Goal: Task Accomplishment & Management: Manage account settings

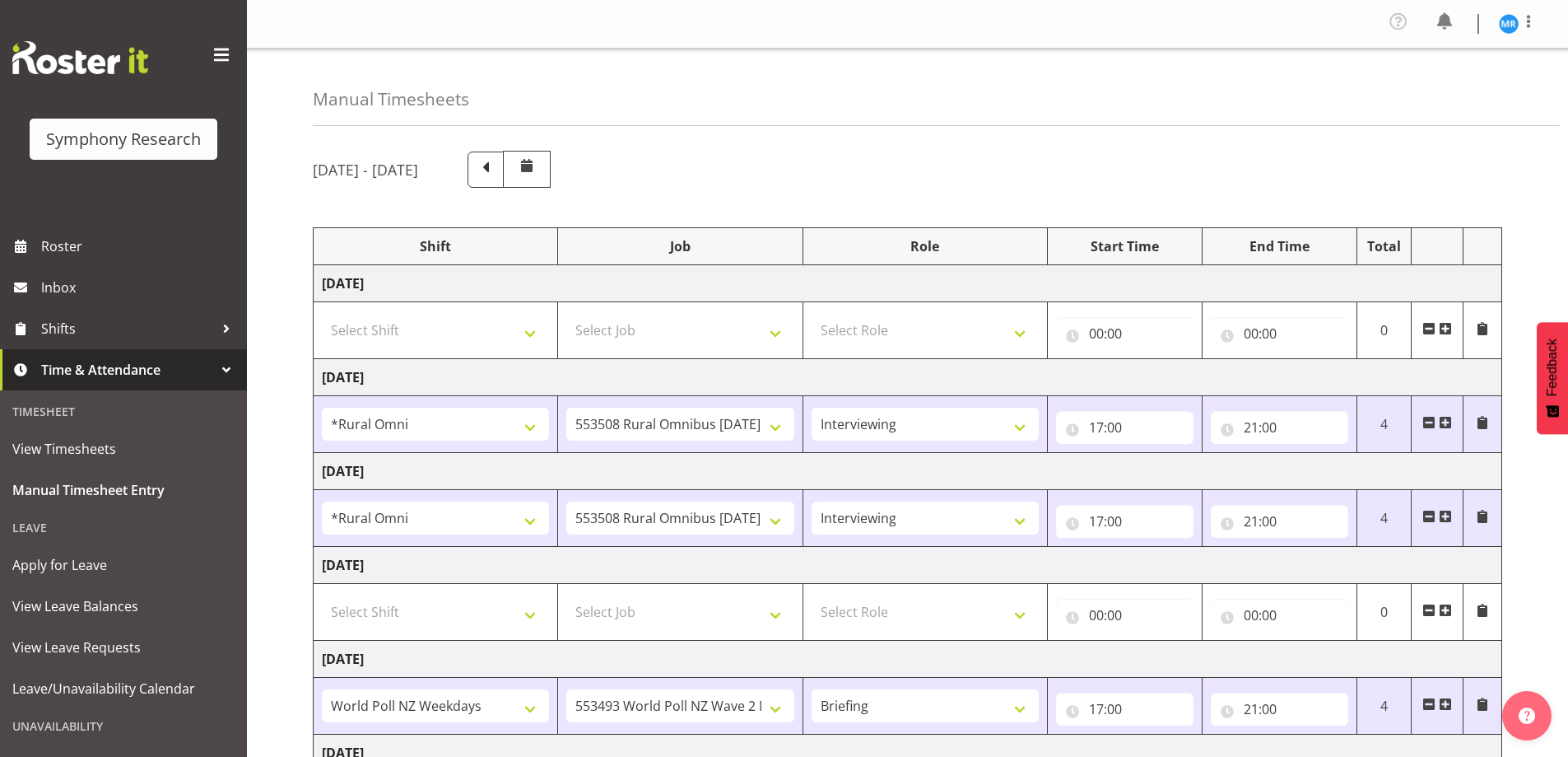
select select "57853"
select select "10536"
select select "47"
select select "57853"
select select "10536"
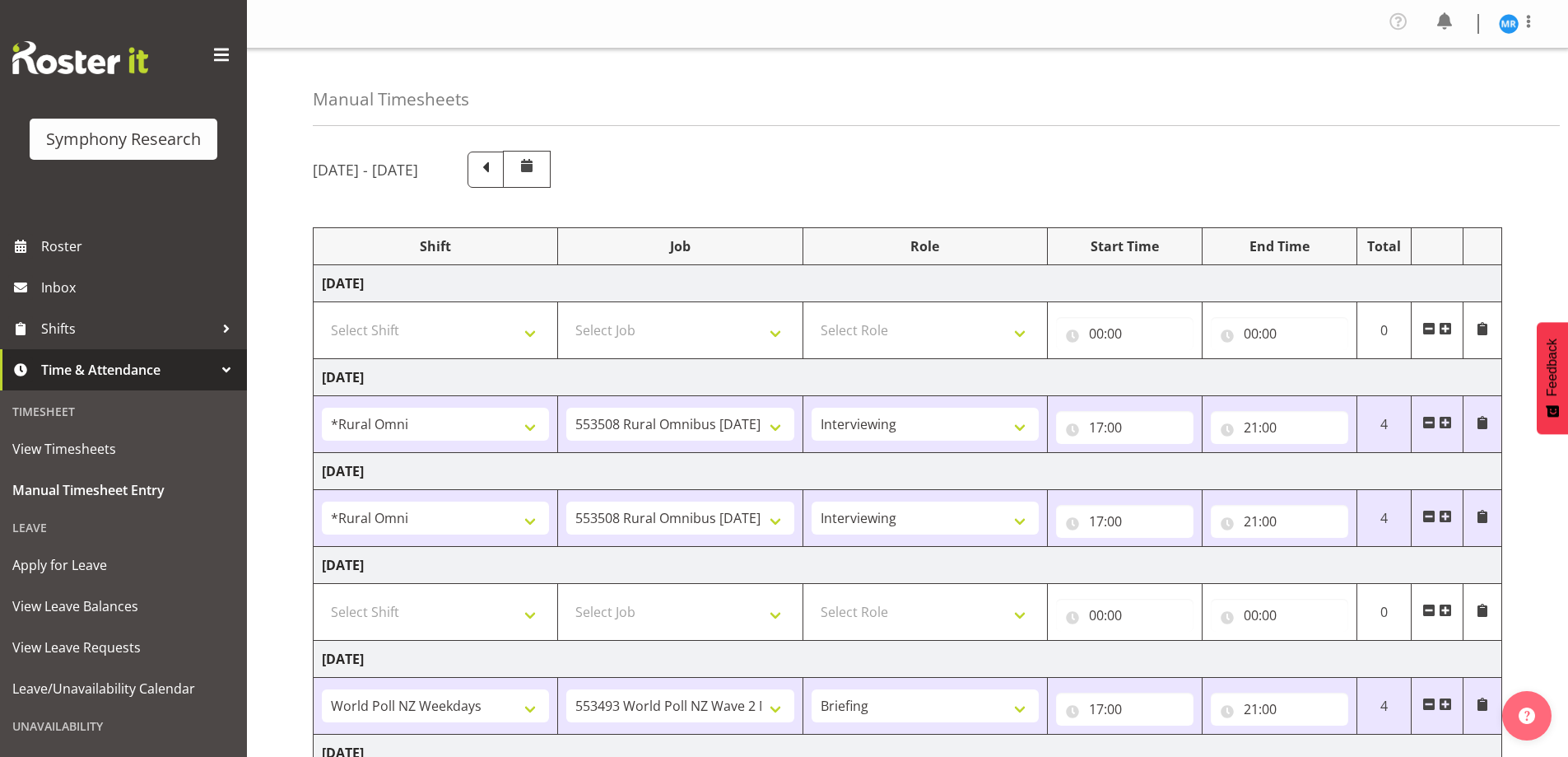
select select "47"
select select "41604"
select select "10527"
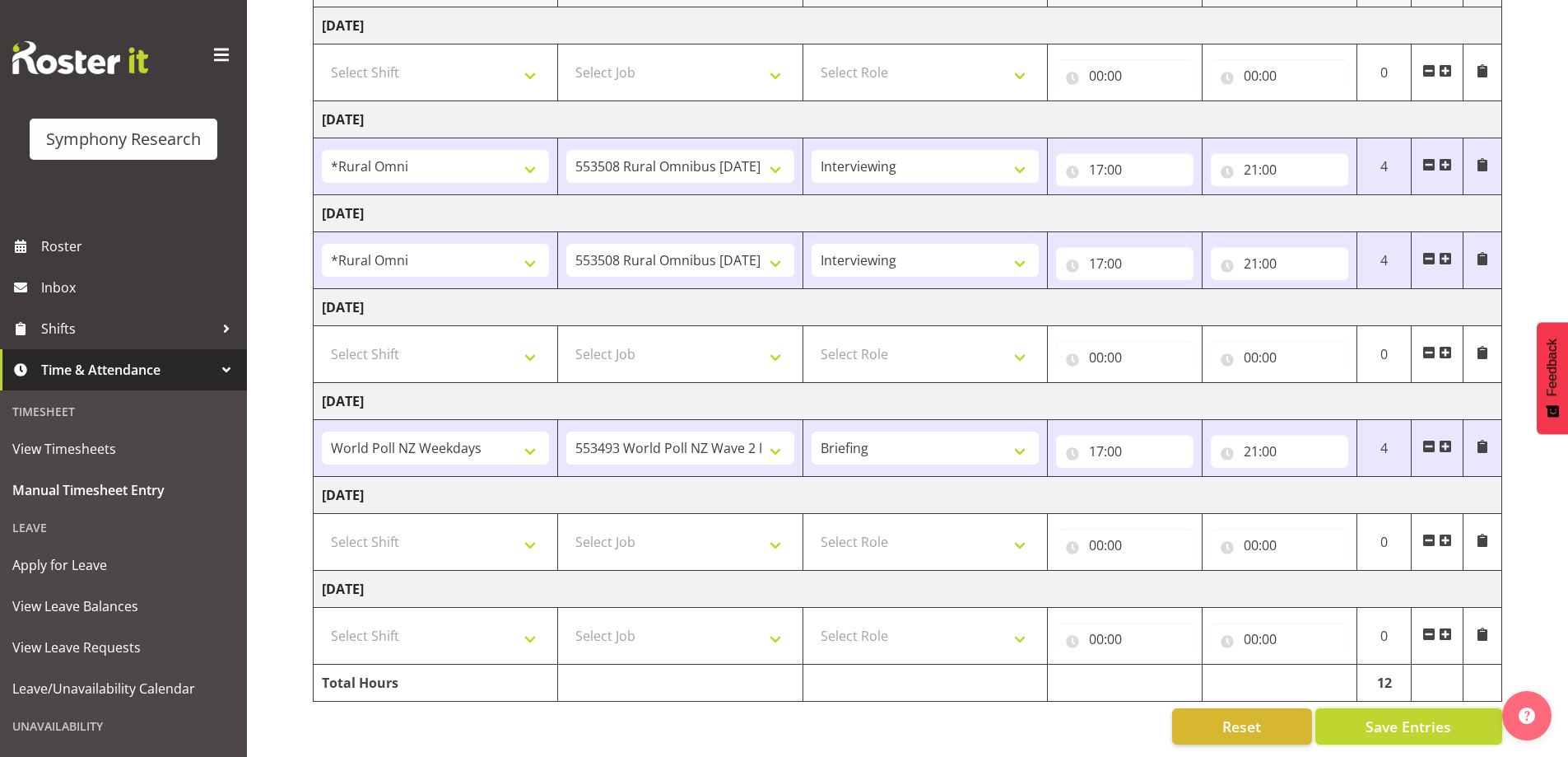
click at [1401, 715] on span "Save Entries" at bounding box center [1408, 726] width 85 height 22
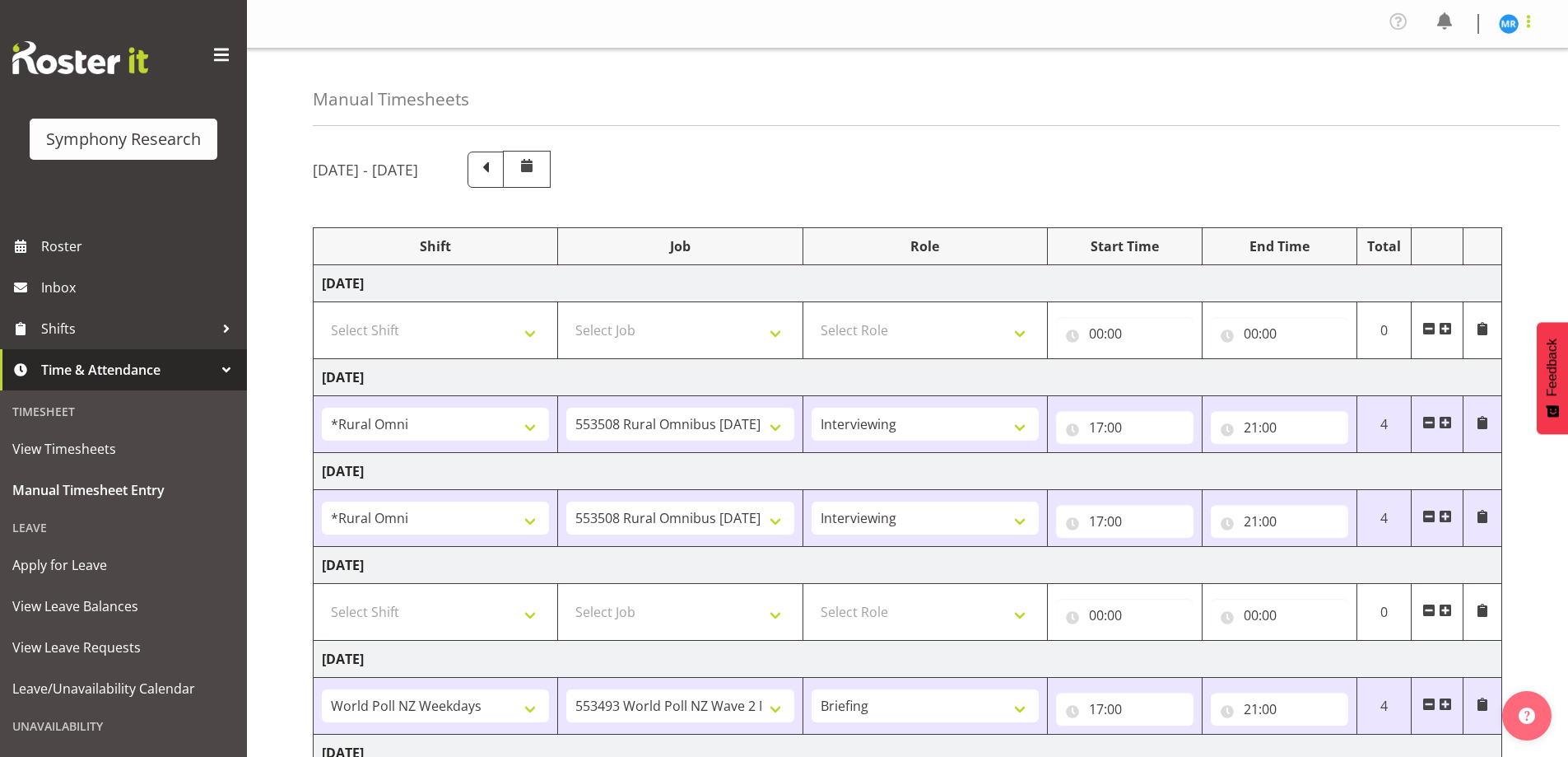
click at [1520, 22] on span at bounding box center [1528, 21] width 20 height 20
click at [54, 244] on span "Roster" at bounding box center [140, 246] width 198 height 25
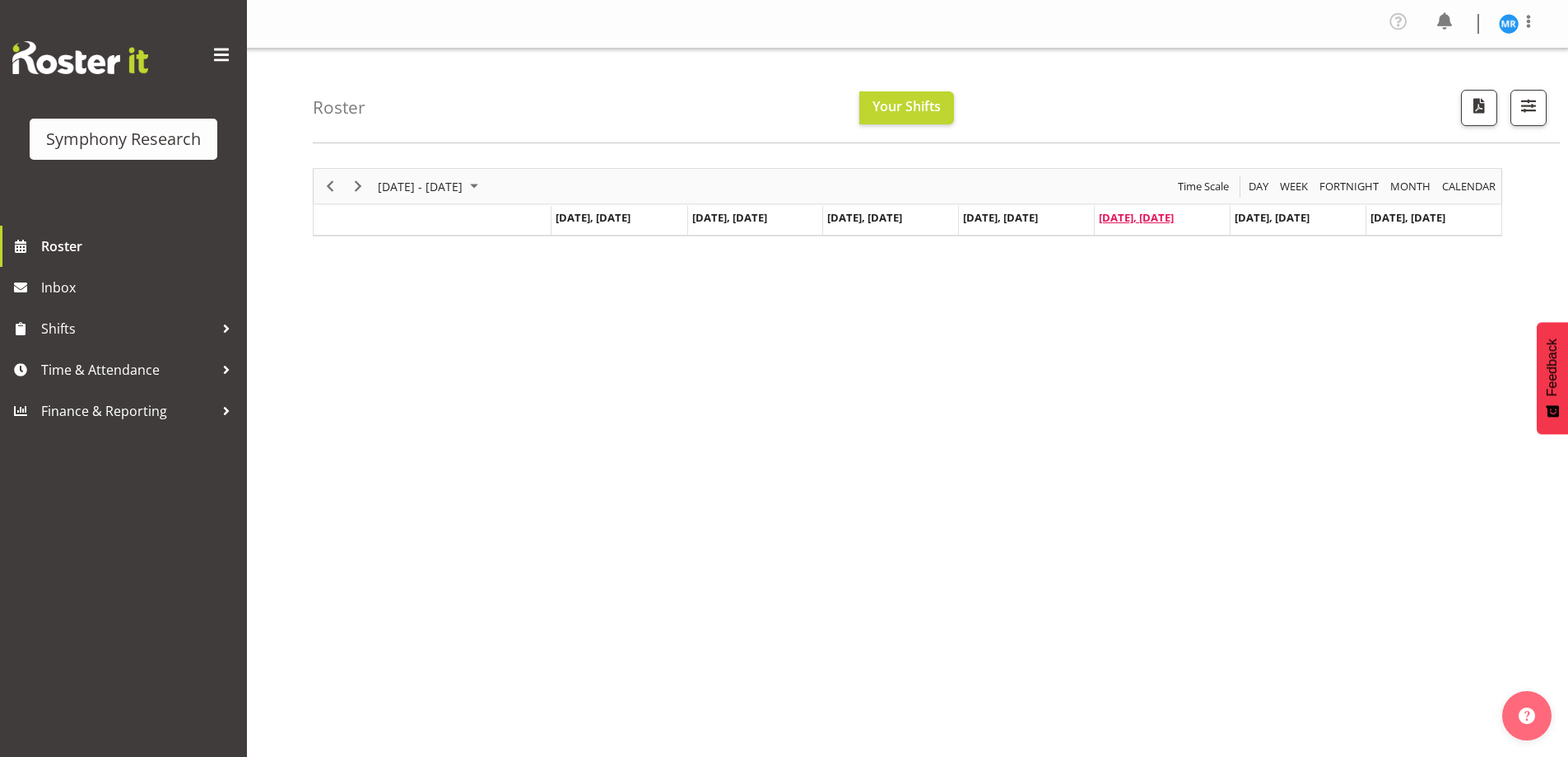
click at [1135, 216] on span "[DATE], [DATE]" at bounding box center [1136, 218] width 75 height 15
click at [0, 0] on div "Timeline Week of August 29, 2025" at bounding box center [0, 0] width 0 height 0
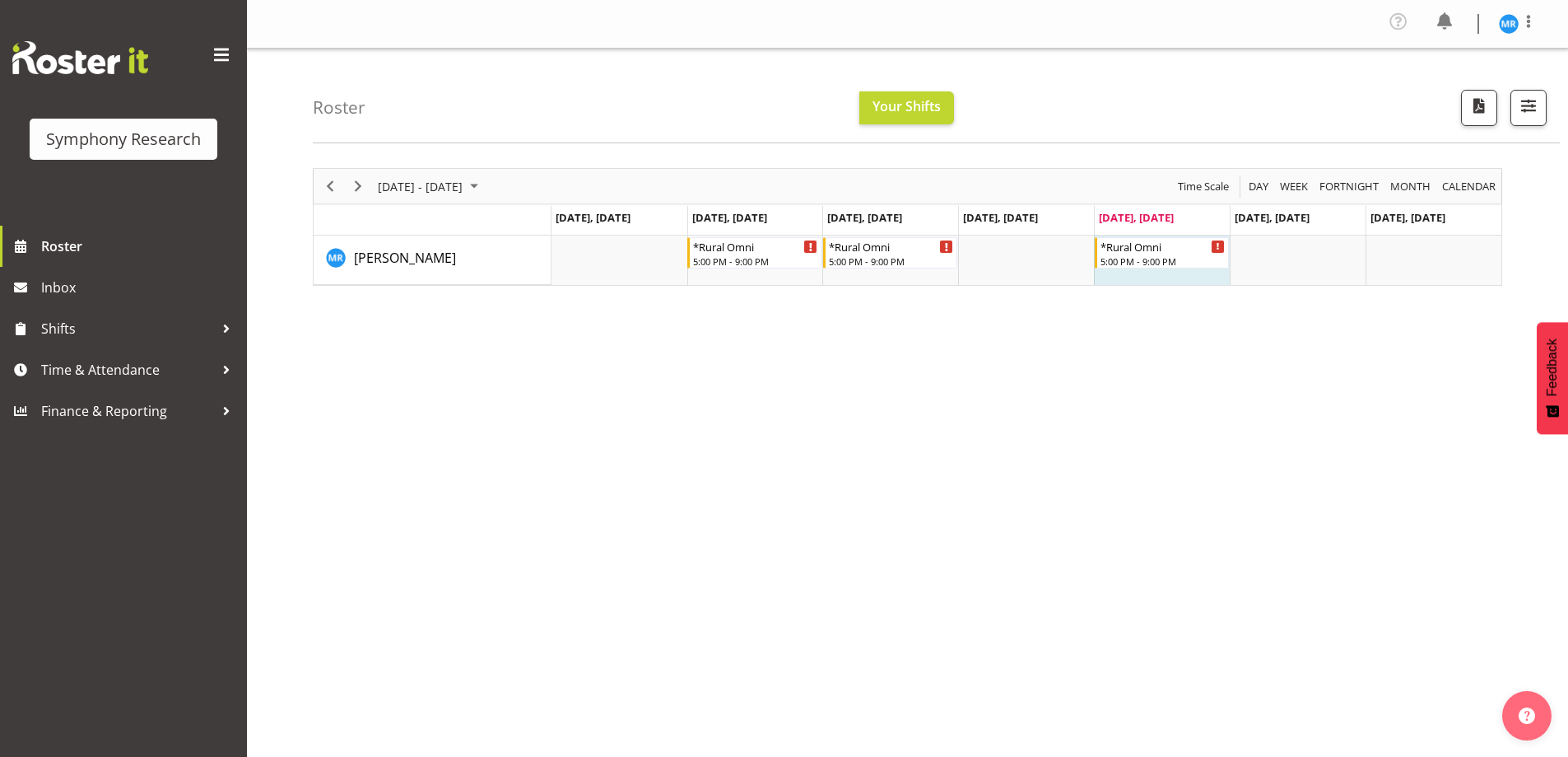
click at [1437, 434] on div "[DATE] - [DATE] [DATE] Day Week Fortnight Month calendar Month Agenda Time Scal…" at bounding box center [940, 485] width 1256 height 659
click at [1321, 423] on div "[DATE] - [DATE] [DATE] Day Week Fortnight Month calendar Month Agenda Time Scal…" at bounding box center [940, 485] width 1256 height 659
click at [484, 185] on span "August 25 - 31, 2025" at bounding box center [474, 187] width 20 height 21
click at [559, 224] on span "next month" at bounding box center [551, 227] width 28 height 29
click at [397, 282] on span "1" at bounding box center [395, 284] width 25 height 25
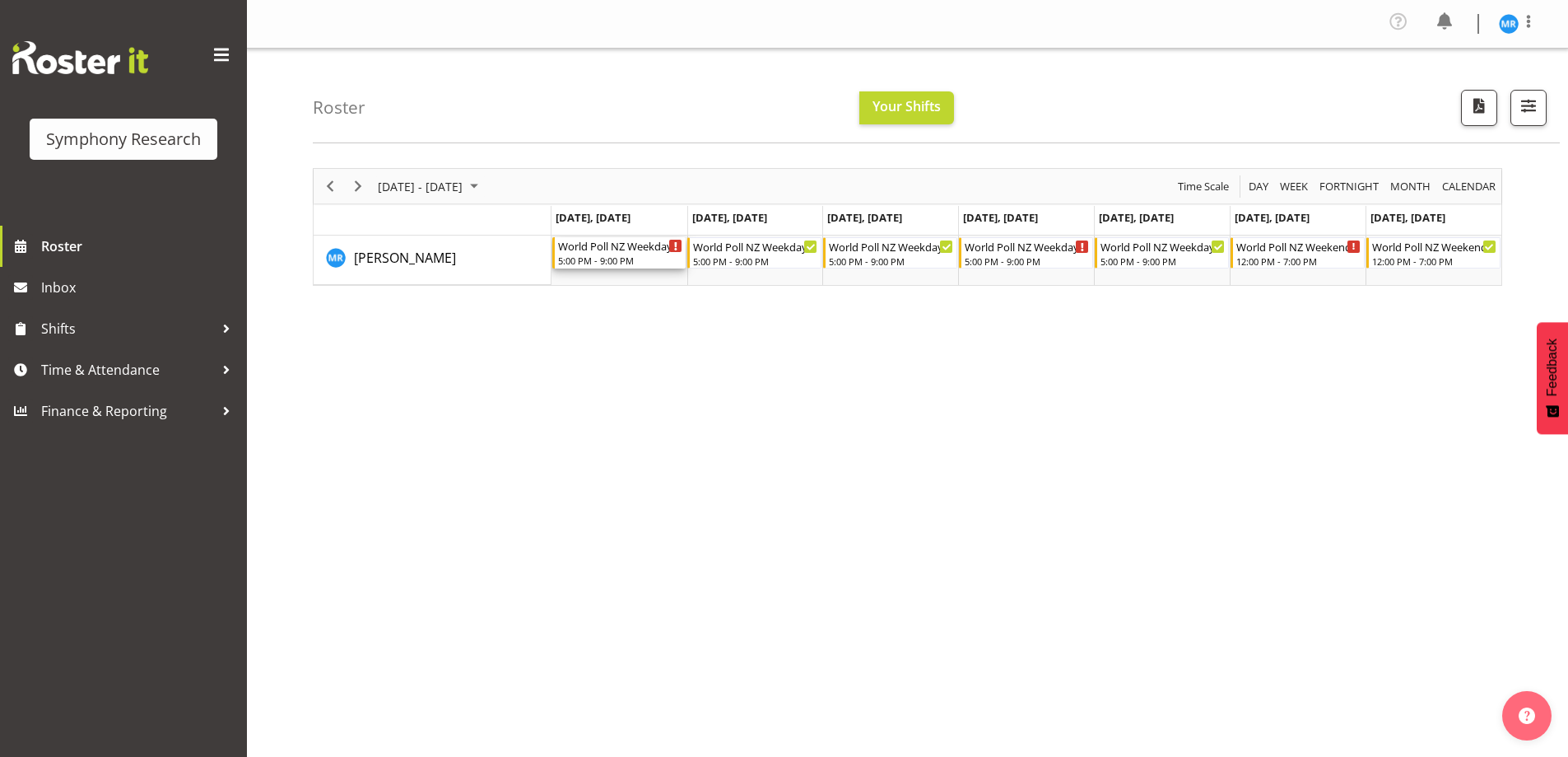
click at [675, 247] on icon "Timeline Week of September 1, 2025" at bounding box center [675, 246] width 3 height 9
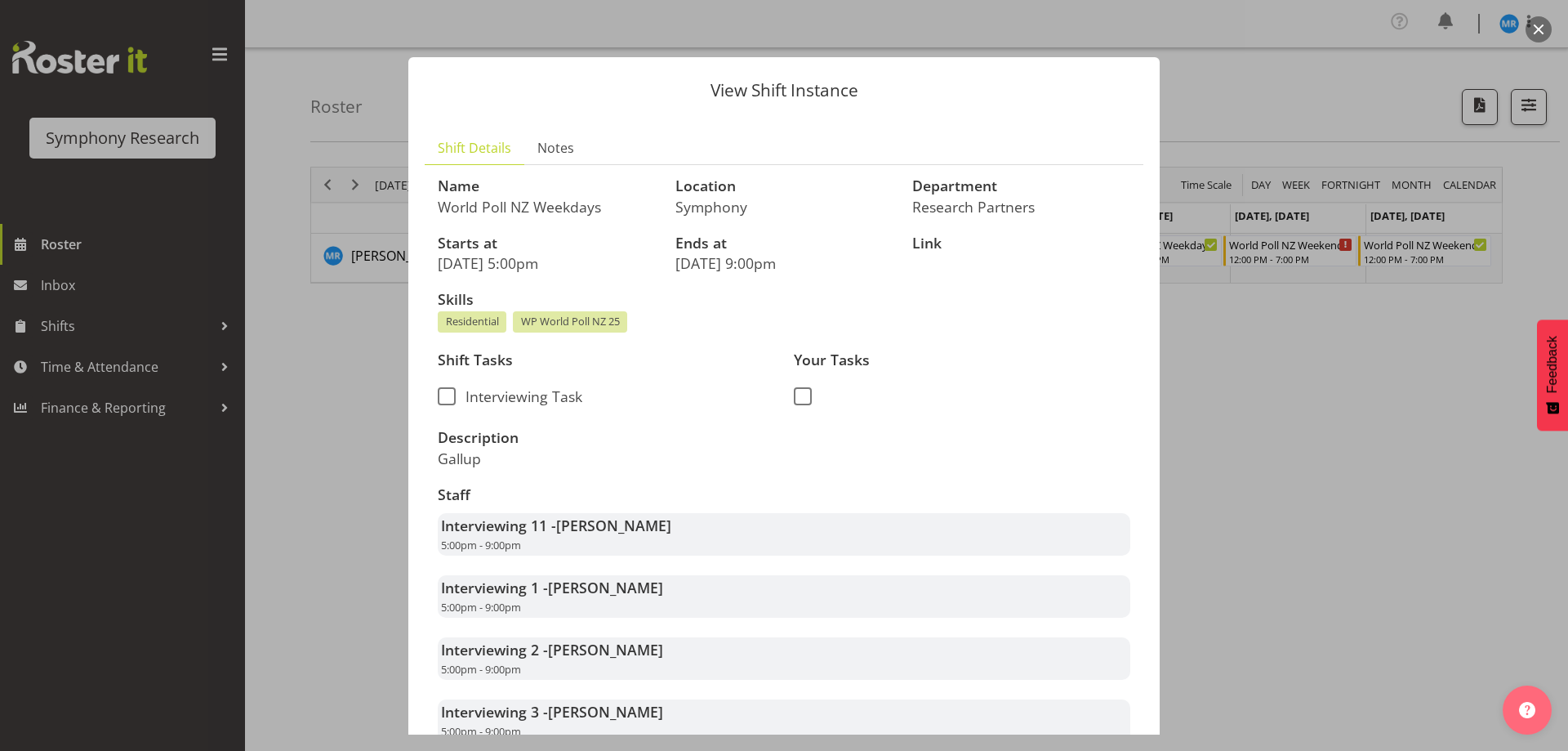
click at [1542, 34] on button "button" at bounding box center [1539, 29] width 26 height 26
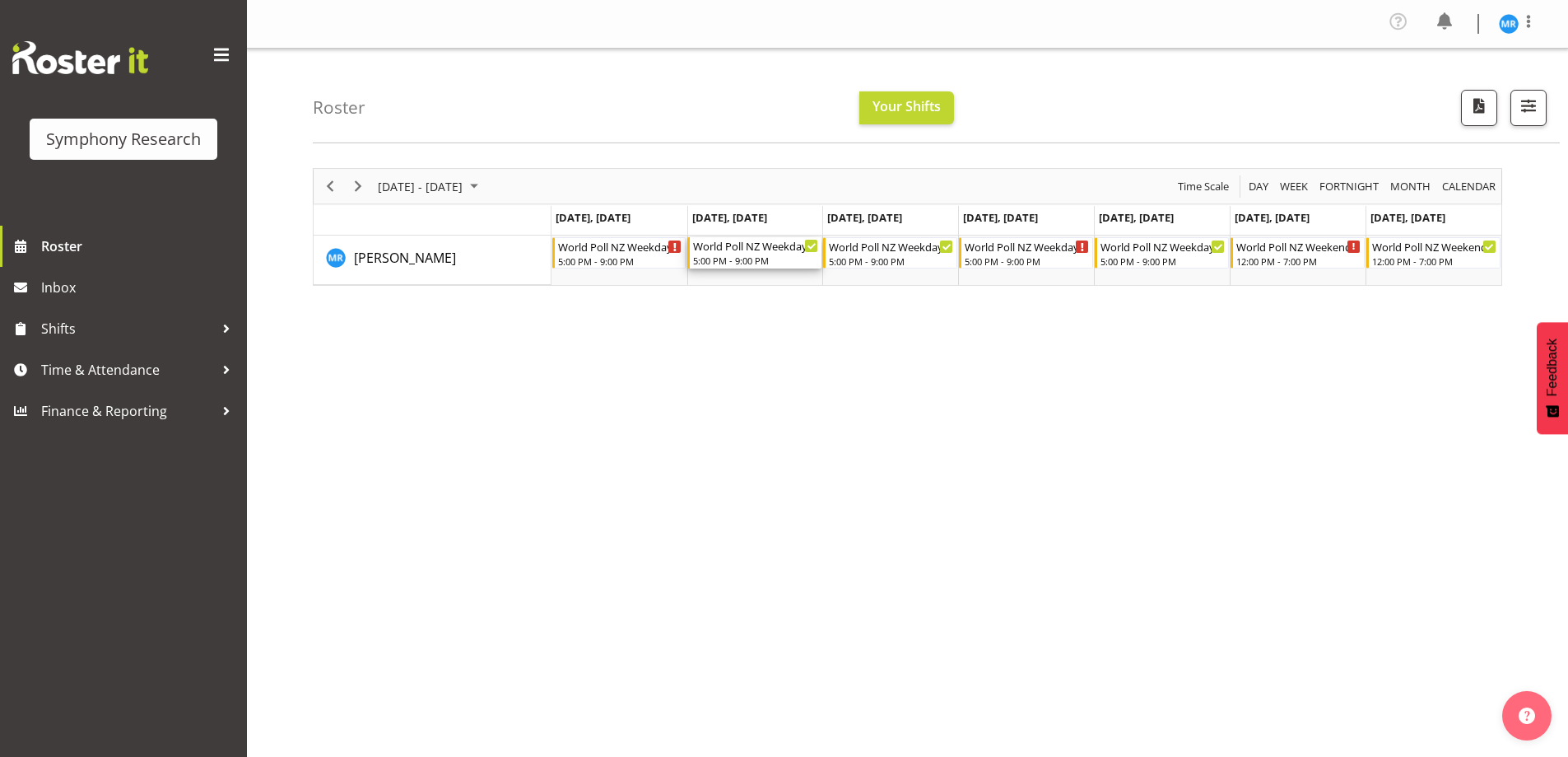
click at [772, 249] on div "World Poll NZ Weekdays" at bounding box center [756, 245] width 125 height 16
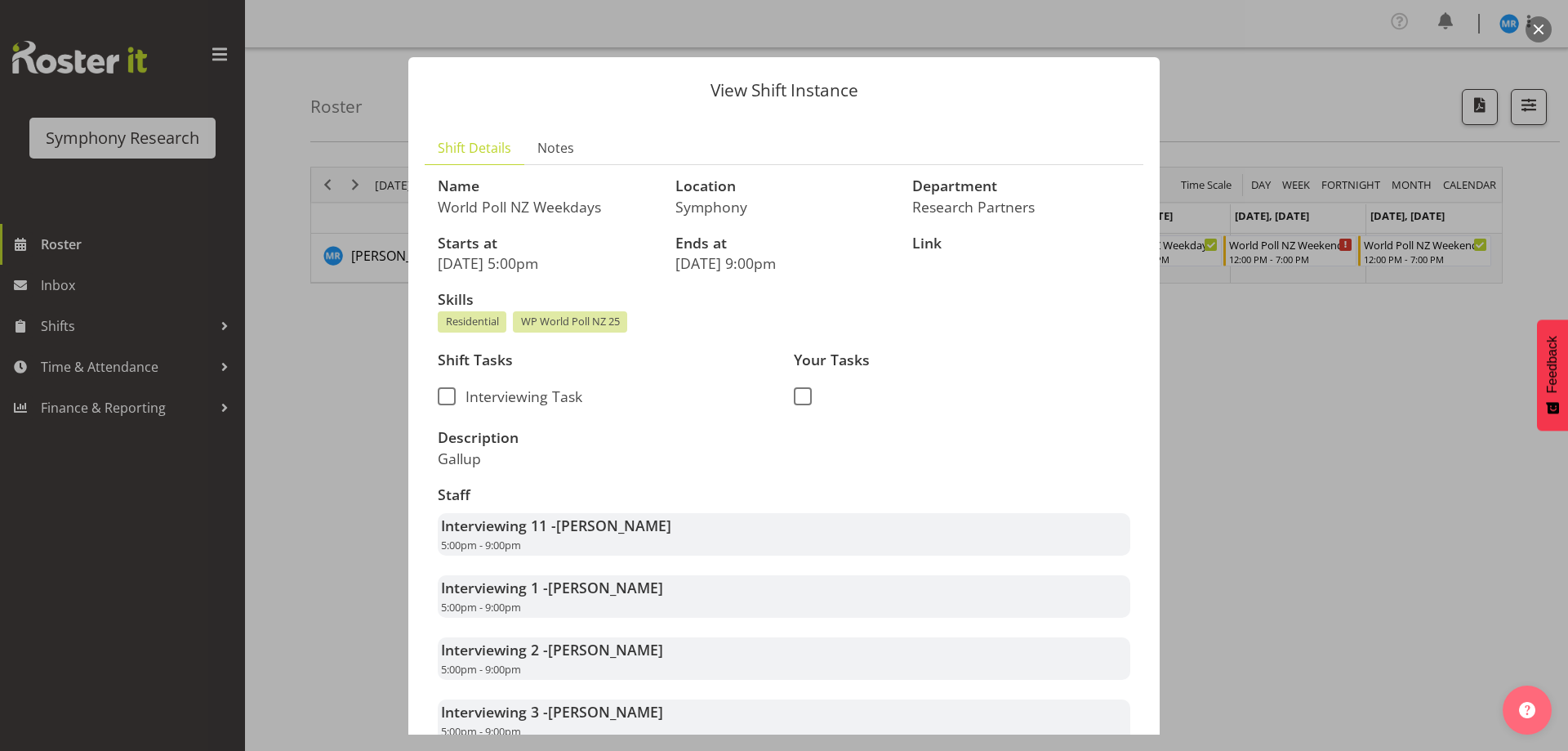
click at [1544, 31] on button "button" at bounding box center [1539, 29] width 26 height 26
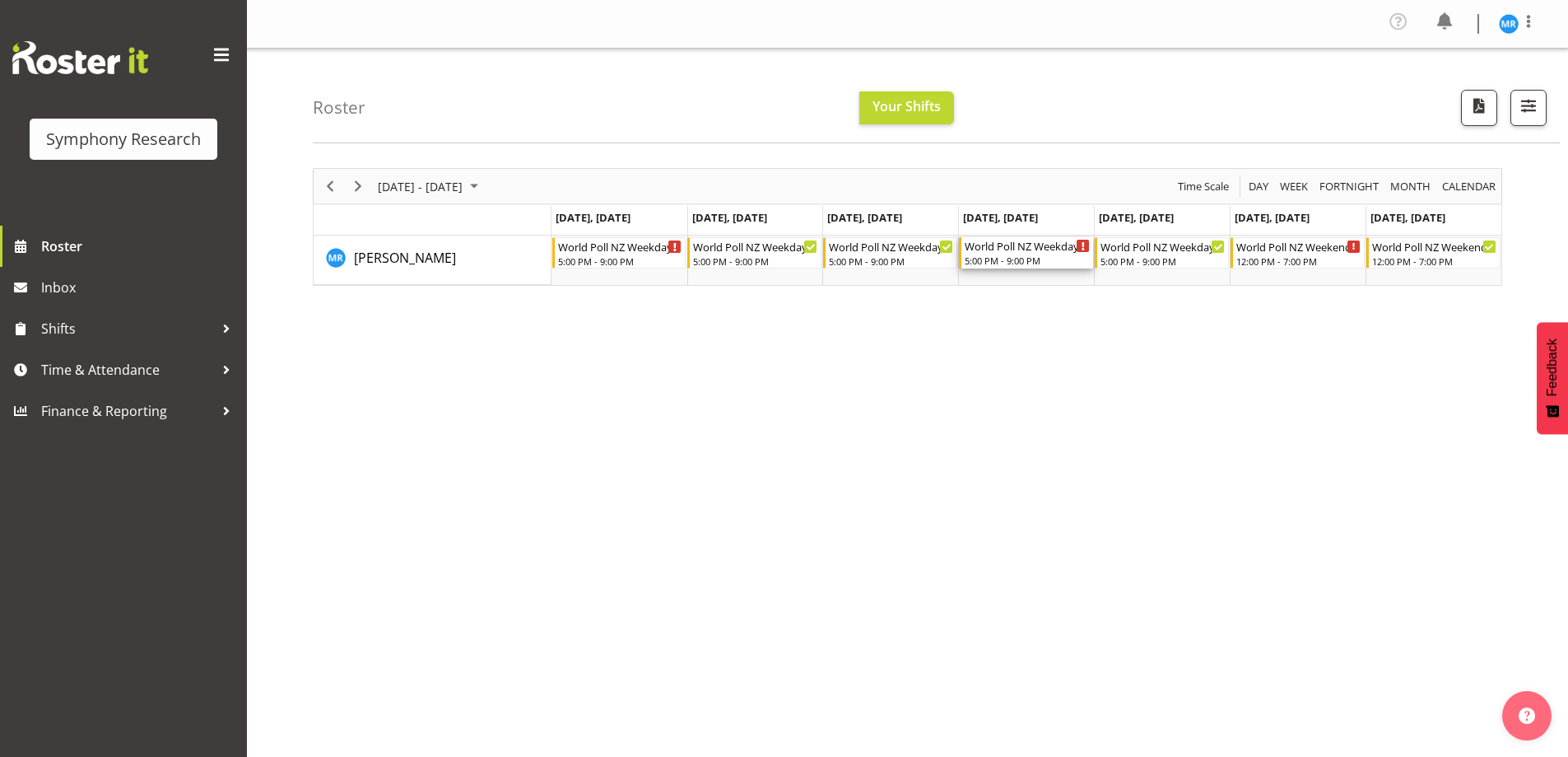
click at [1082, 242] on div "Timeline Week of September 1, 2025" at bounding box center [1083, 245] width 12 height 12
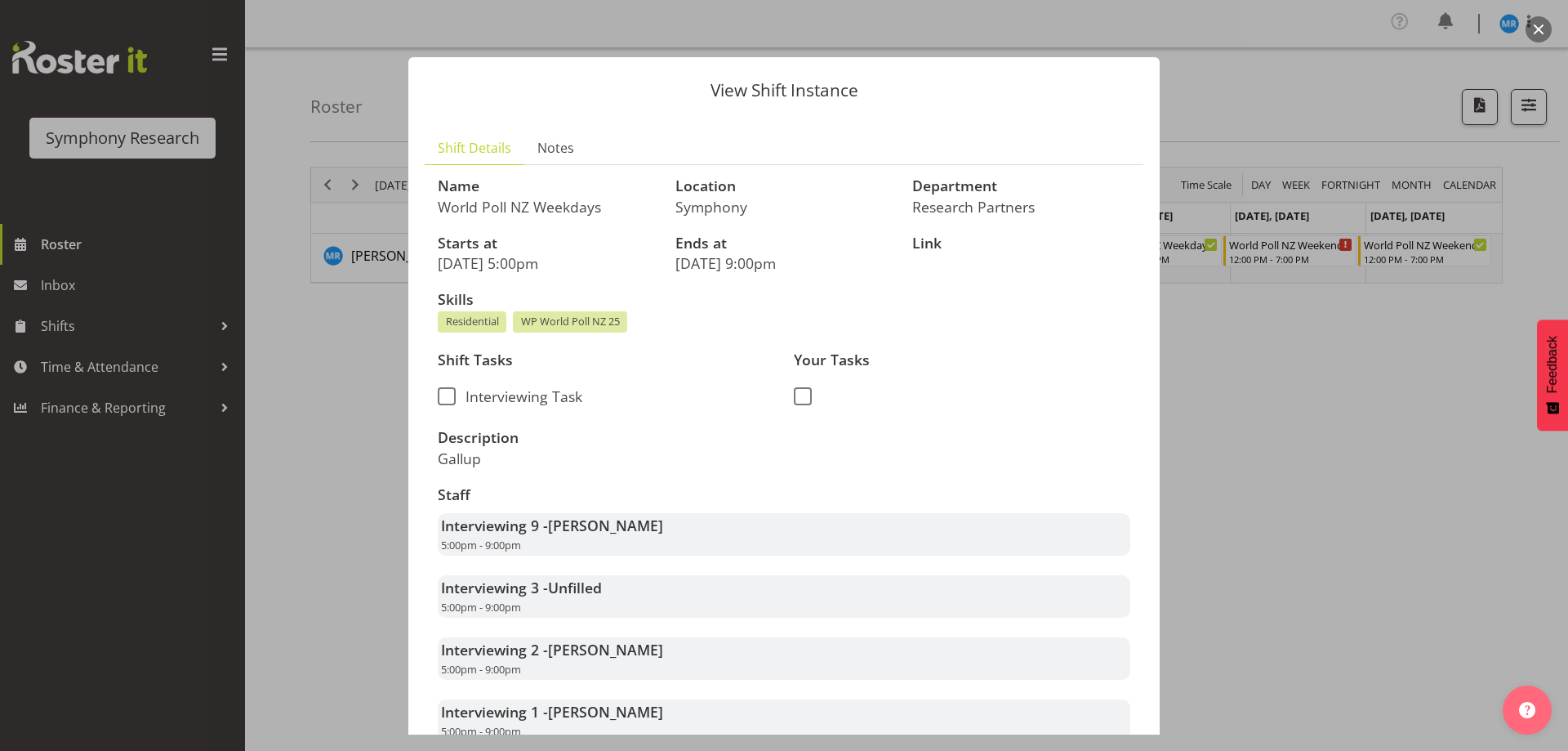
click at [1544, 31] on button "button" at bounding box center [1539, 29] width 26 height 26
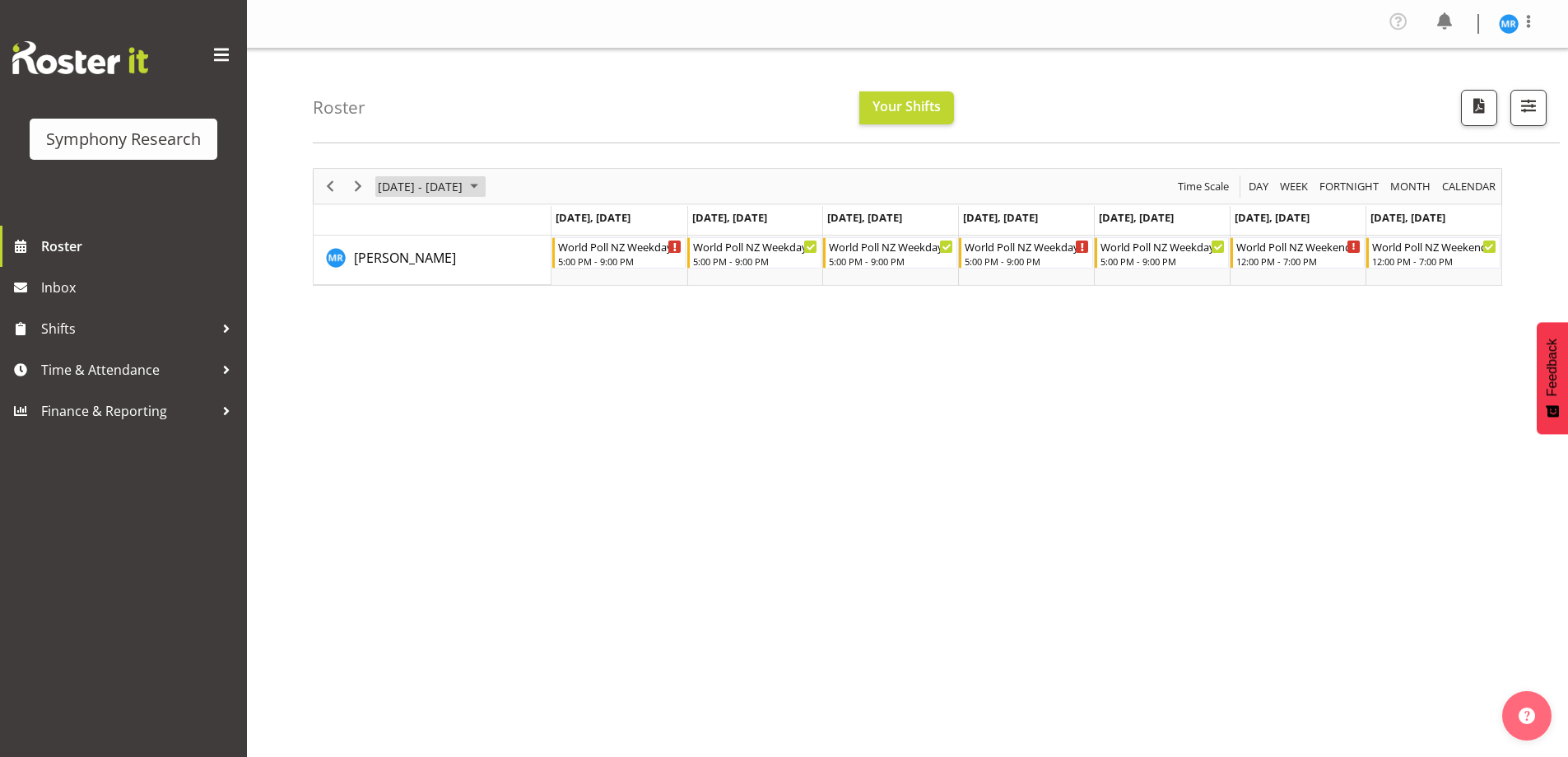
click at [484, 185] on span "September 01 - 07, 2025" at bounding box center [474, 187] width 20 height 21
click at [1148, 495] on div "[DATE] - [DATE] [DATE] Day Week Fortnight Month calendar Month Agenda Time Scal…" at bounding box center [940, 485] width 1256 height 659
click at [464, 185] on span "[DATE] - [DATE]" at bounding box center [420, 187] width 88 height 21
click at [392, 316] on span "8" at bounding box center [395, 312] width 25 height 25
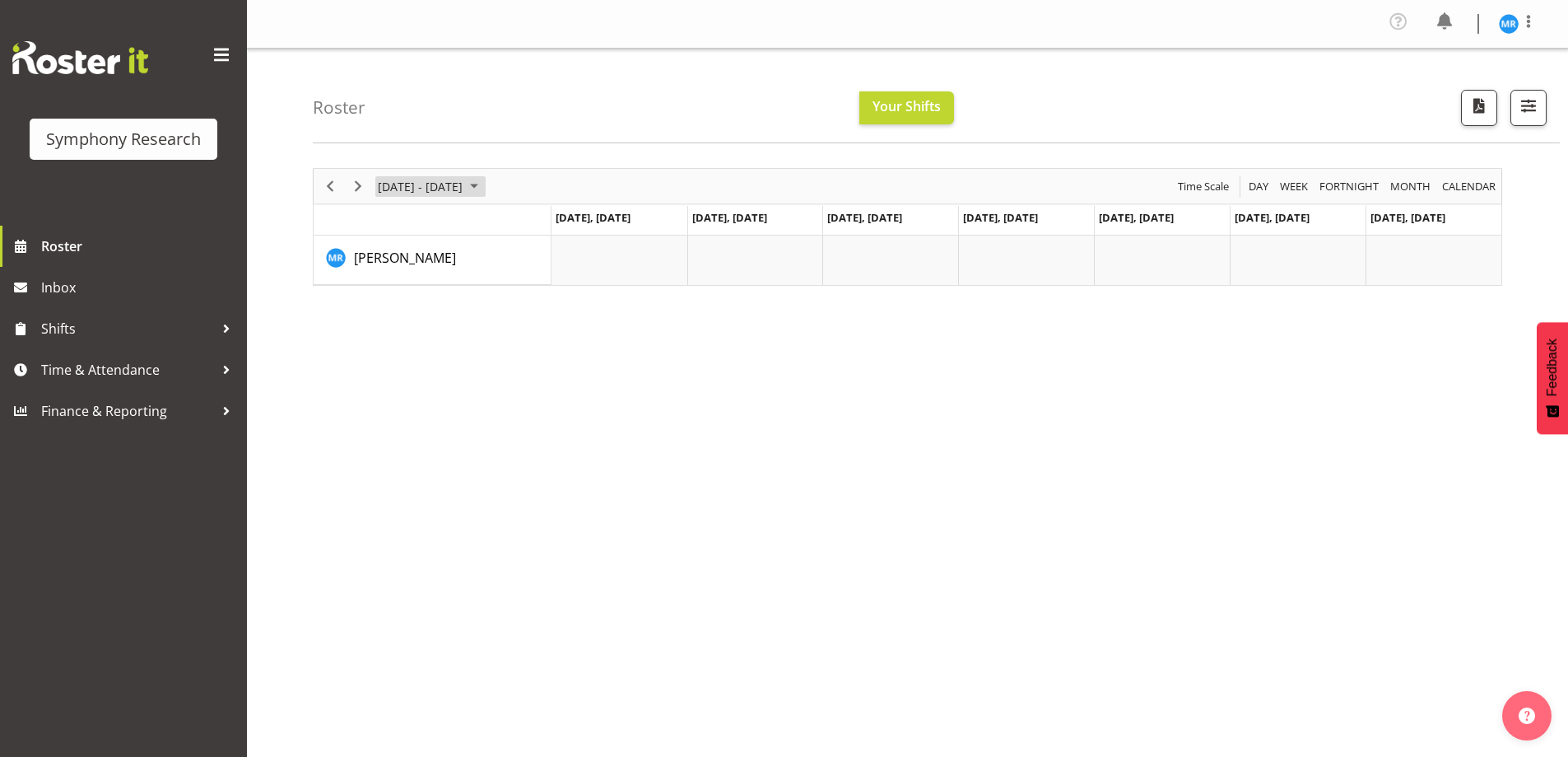
click at [484, 190] on span "September 08 - 14, 2025" at bounding box center [474, 187] width 20 height 21
click at [393, 337] on span "15" at bounding box center [395, 340] width 25 height 25
click at [464, 185] on span "[DATE] - [DATE]" at bounding box center [420, 187] width 88 height 21
click at [397, 369] on span "22" at bounding box center [395, 369] width 25 height 25
click at [464, 189] on span "[DATE] - [DATE]" at bounding box center [420, 187] width 88 height 21
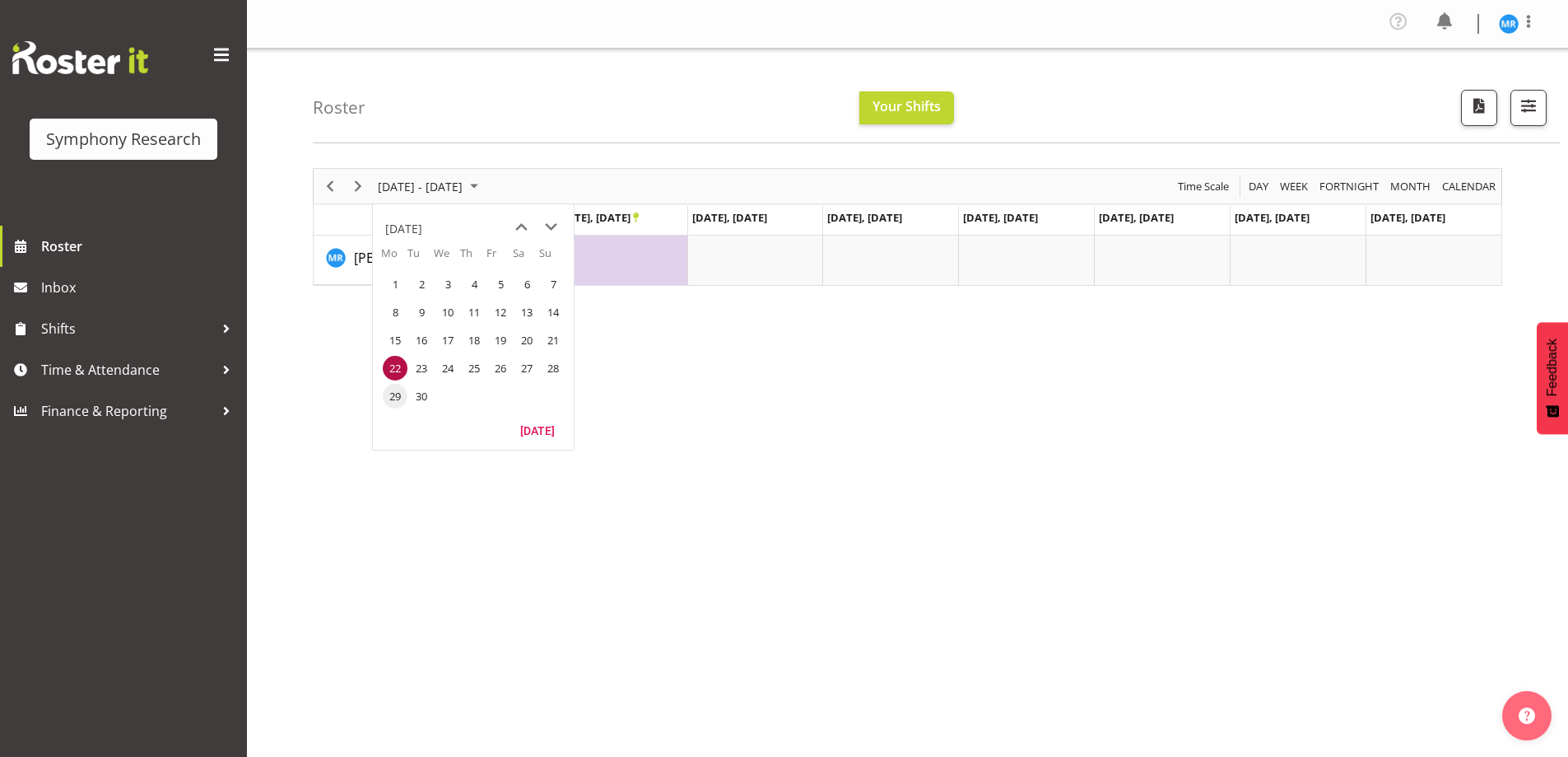
click at [394, 397] on span "29" at bounding box center [395, 396] width 25 height 25
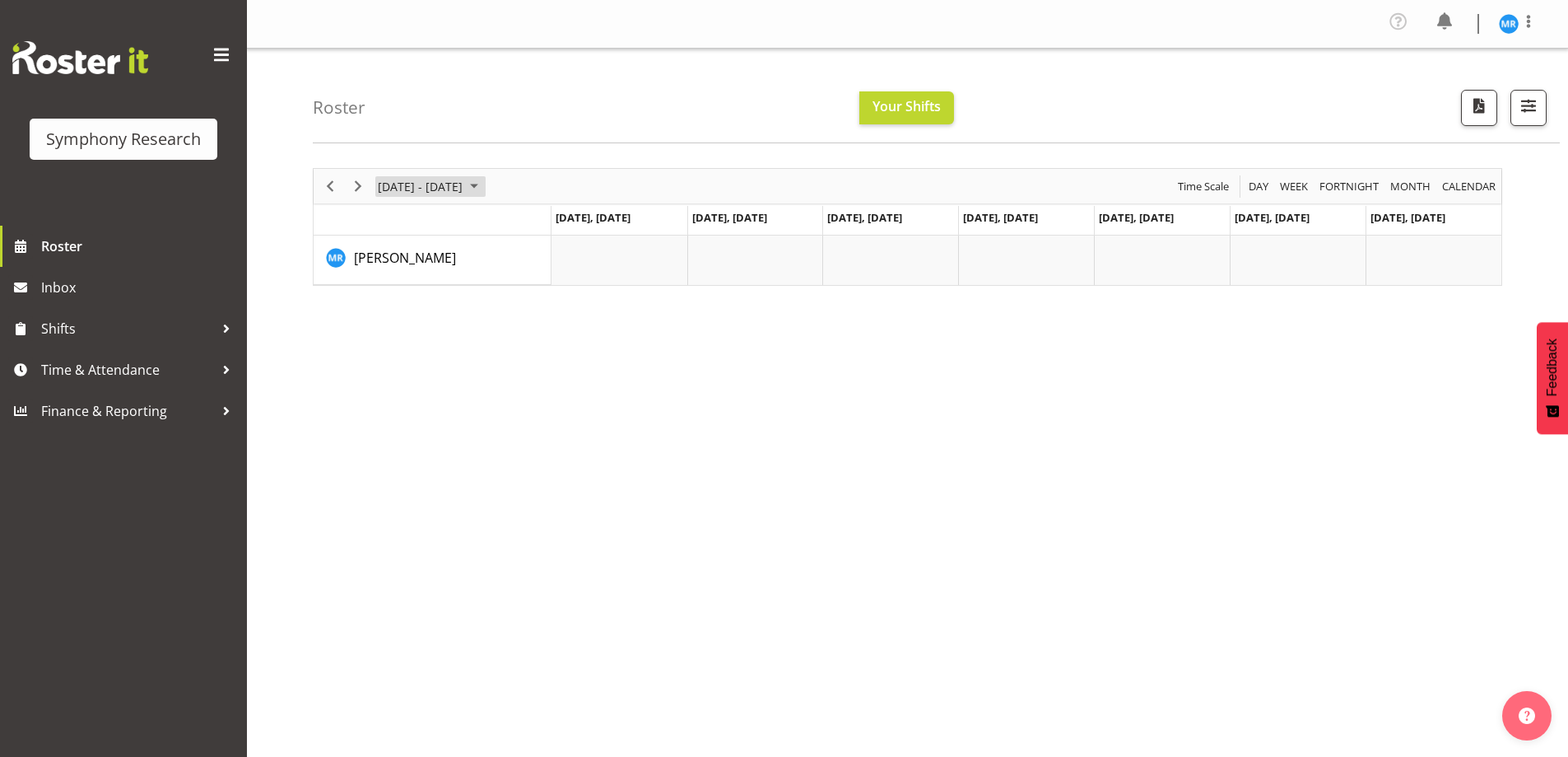
click at [464, 187] on span "[DATE] - [DATE]" at bounding box center [420, 187] width 88 height 21
click at [395, 310] on span "8" at bounding box center [395, 312] width 25 height 25
click at [484, 186] on span "September 08 - 14, 2025" at bounding box center [474, 187] width 20 height 21
click at [392, 285] on span "1" at bounding box center [395, 284] width 25 height 25
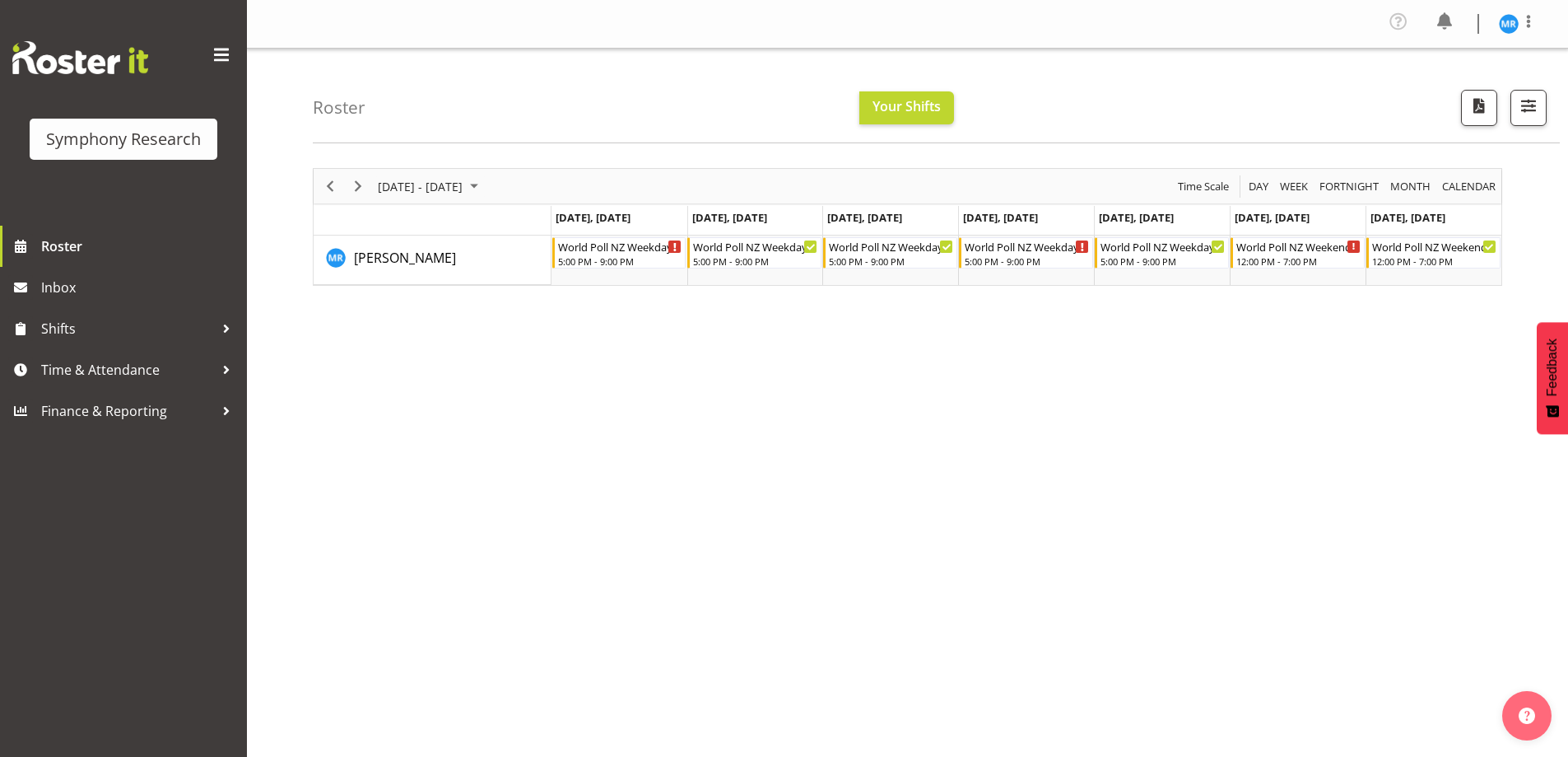
click at [1251, 455] on div "[DATE] - [DATE] [DATE] Day Week Fortnight Month calendar Month Agenda Time Scal…" at bounding box center [940, 485] width 1256 height 659
click at [712, 558] on div "[DATE] - [DATE] [DATE] Day Week Fortnight Month calendar Month Agenda Time Scal…" at bounding box center [940, 485] width 1256 height 659
click at [1366, 558] on div "[DATE] - [DATE] [DATE] Day Week Fortnight Month calendar Month Agenda Time Scal…" at bounding box center [940, 485] width 1256 height 659
click at [1531, 27] on span at bounding box center [1528, 21] width 20 height 20
click at [1434, 91] on link "Log Out" at bounding box center [1460, 90] width 158 height 29
